Goal: Browse casually: Explore the website without a specific task or goal

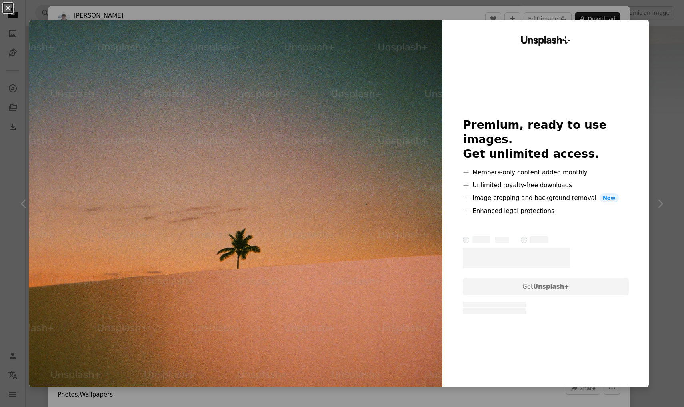
scroll to position [364, 0]
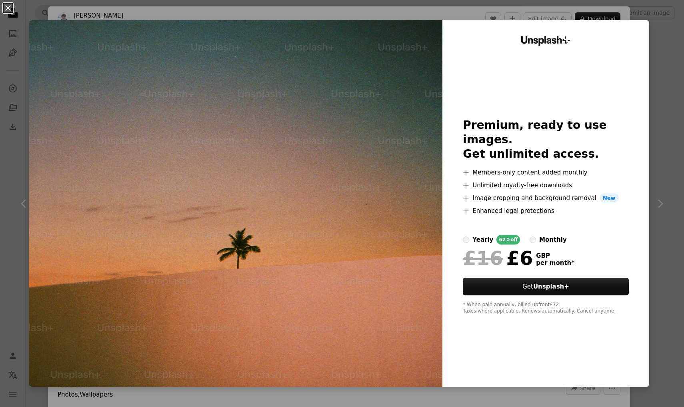
click at [4, 8] on button "An X shape" at bounding box center [8, 8] width 10 height 10
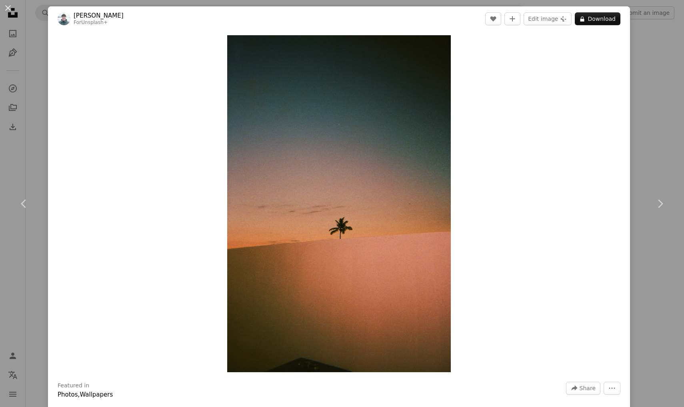
click at [28, 85] on div "An X shape Chevron left Chevron right [PERSON_NAME] For Unsplash+ A heart A plu…" at bounding box center [342, 203] width 684 height 407
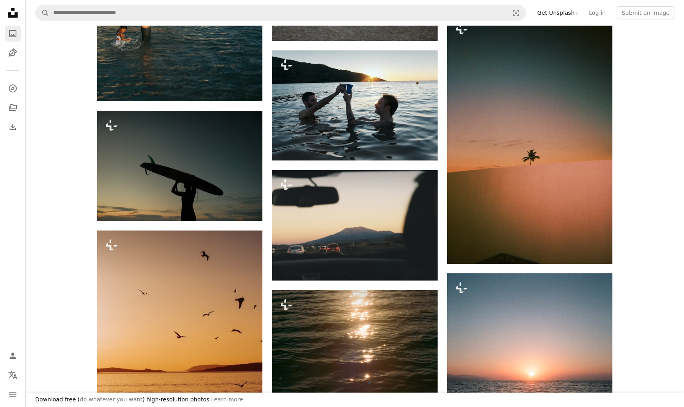
click at [11, 31] on icon "Photos" at bounding box center [12, 33] width 7 height 7
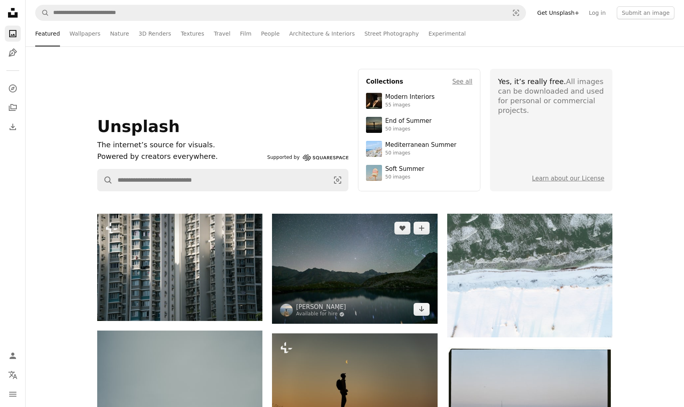
click at [351, 279] on img at bounding box center [354, 268] width 165 height 110
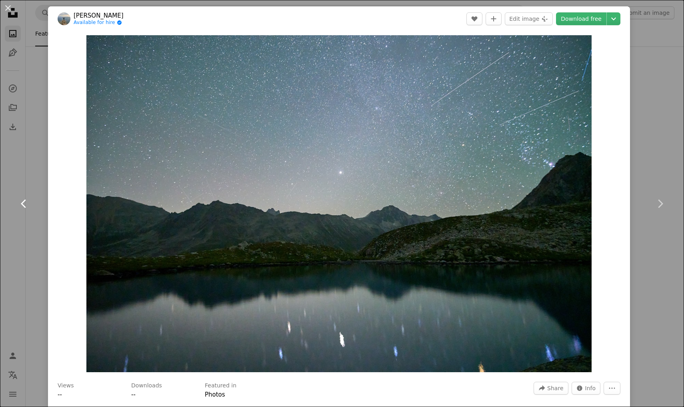
click at [33, 169] on link "Chevron left" at bounding box center [24, 203] width 48 height 77
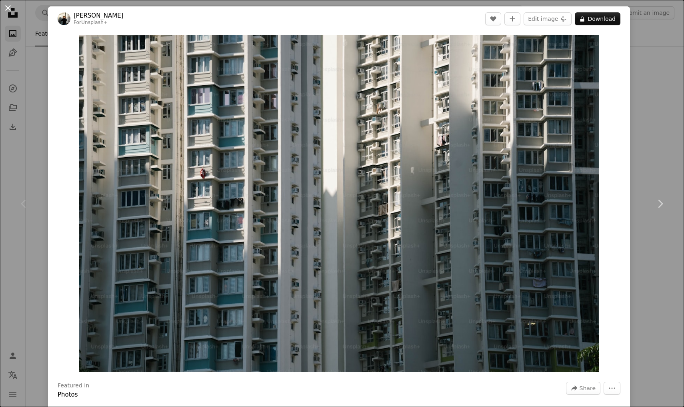
click at [10, 6] on button "An X shape" at bounding box center [8, 8] width 10 height 10
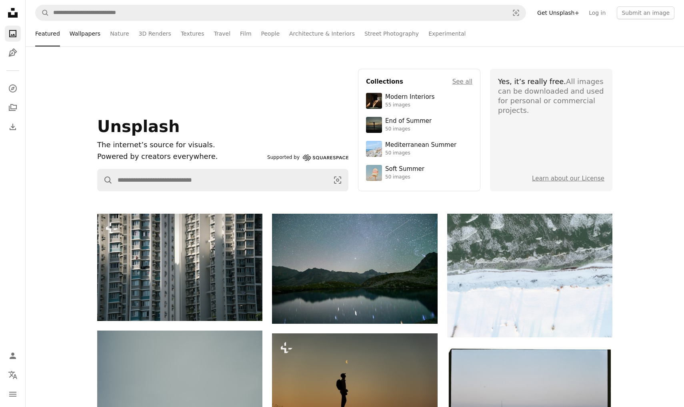
click at [83, 32] on link "Wallpapers" at bounding box center [85, 34] width 31 height 26
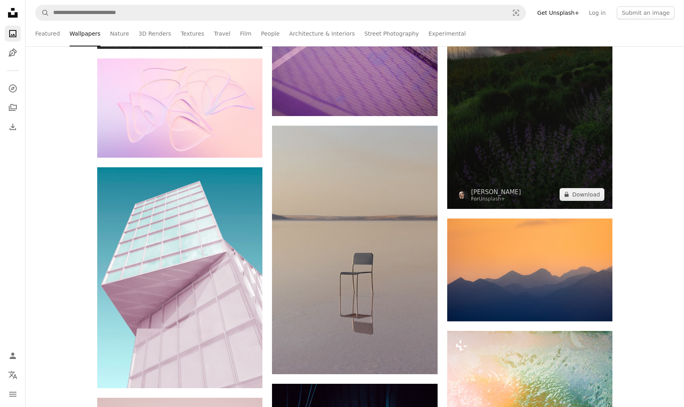
scroll to position [734, 0]
